Goal: Information Seeking & Learning: Understand process/instructions

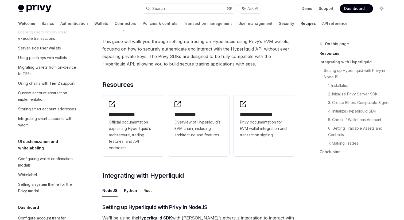
scroll to position [58, 0]
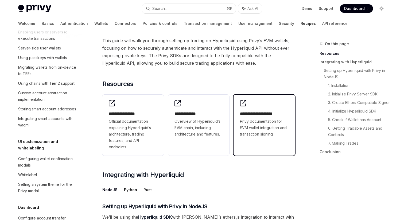
click at [270, 122] on span "Privy documentation for EVM wallet integration and transaction signing." at bounding box center [264, 127] width 49 height 19
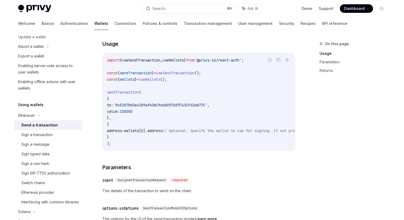
scroll to position [97, 0]
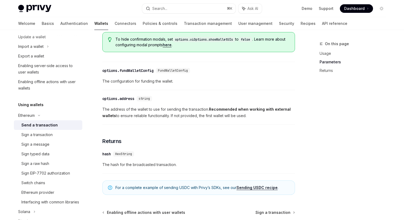
type textarea "*"
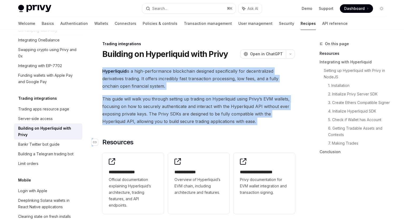
drag, startPoint x: 100, startPoint y: 69, endPoint x: 258, endPoint y: 138, distance: 172.8
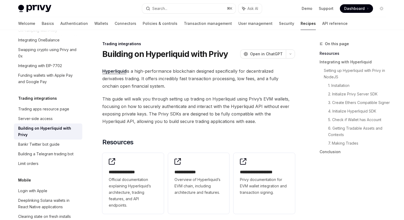
click at [195, 107] on span "This guide will walk you through setting up trading on Hyperliquid using Privy’…" at bounding box center [198, 110] width 193 height 30
drag, startPoint x: 150, startPoint y: 56, endPoint x: 232, endPoint y: 56, distance: 81.7
click at [187, 56] on h1 "Building on Hyperliquid with Privy" at bounding box center [165, 54] width 126 height 10
drag, startPoint x: 232, startPoint y: 56, endPoint x: 138, endPoint y: 56, distance: 93.2
click at [140, 56] on div "Building on Hyperliquid with Privy OpenAI Open in ChatGPT" at bounding box center [198, 54] width 193 height 10
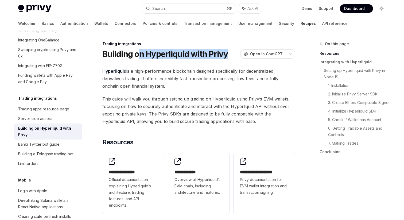
click at [155, 53] on h1 "Building on Hyperliquid with Privy" at bounding box center [165, 54] width 126 height 10
click at [194, 53] on h1 "Building on Hyperliquid with Privy" at bounding box center [165, 54] width 126 height 10
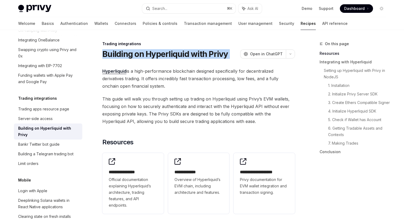
click at [194, 53] on h1 "Building on Hyperliquid with Privy" at bounding box center [165, 54] width 126 height 10
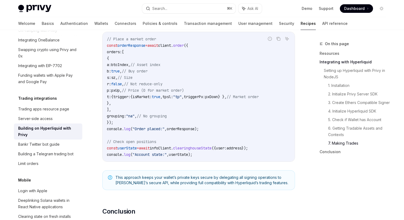
scroll to position [952, 0]
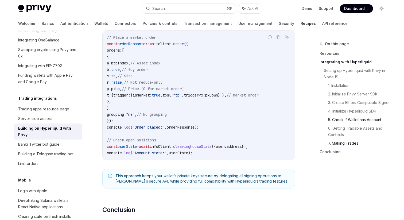
click at [343, 124] on link "5. Check if Wallet has Account" at bounding box center [359, 119] width 62 height 9
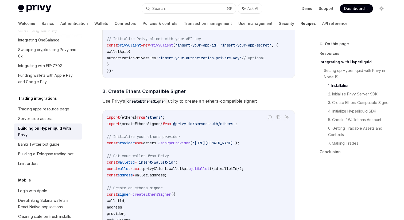
scroll to position [405, 0]
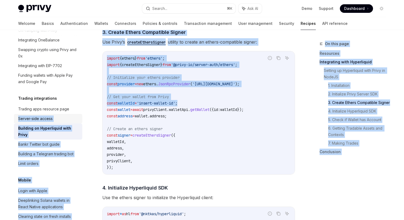
drag, startPoint x: 196, startPoint y: 106, endPoint x: 75, endPoint y: 107, distance: 120.2
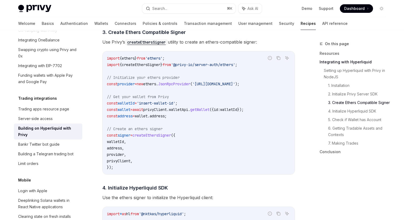
click at [175, 106] on span "'insert-wallet-id'" at bounding box center [156, 103] width 38 height 5
drag, startPoint x: 173, startPoint y: 97, endPoint x: 127, endPoint y: 97, distance: 45.9
click at [127, 97] on code "import { ethers } from 'ethers' ; import { createEthersSigner } from '@privy-io…" at bounding box center [198, 112] width 183 height 115
click at [159, 99] on span "// Get your wallet from Privy" at bounding box center [138, 96] width 62 height 5
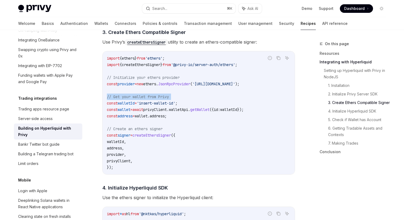
click at [159, 99] on span "// Get your wallet from Privy" at bounding box center [138, 96] width 62 height 5
